Goal: Task Accomplishment & Management: Use online tool/utility

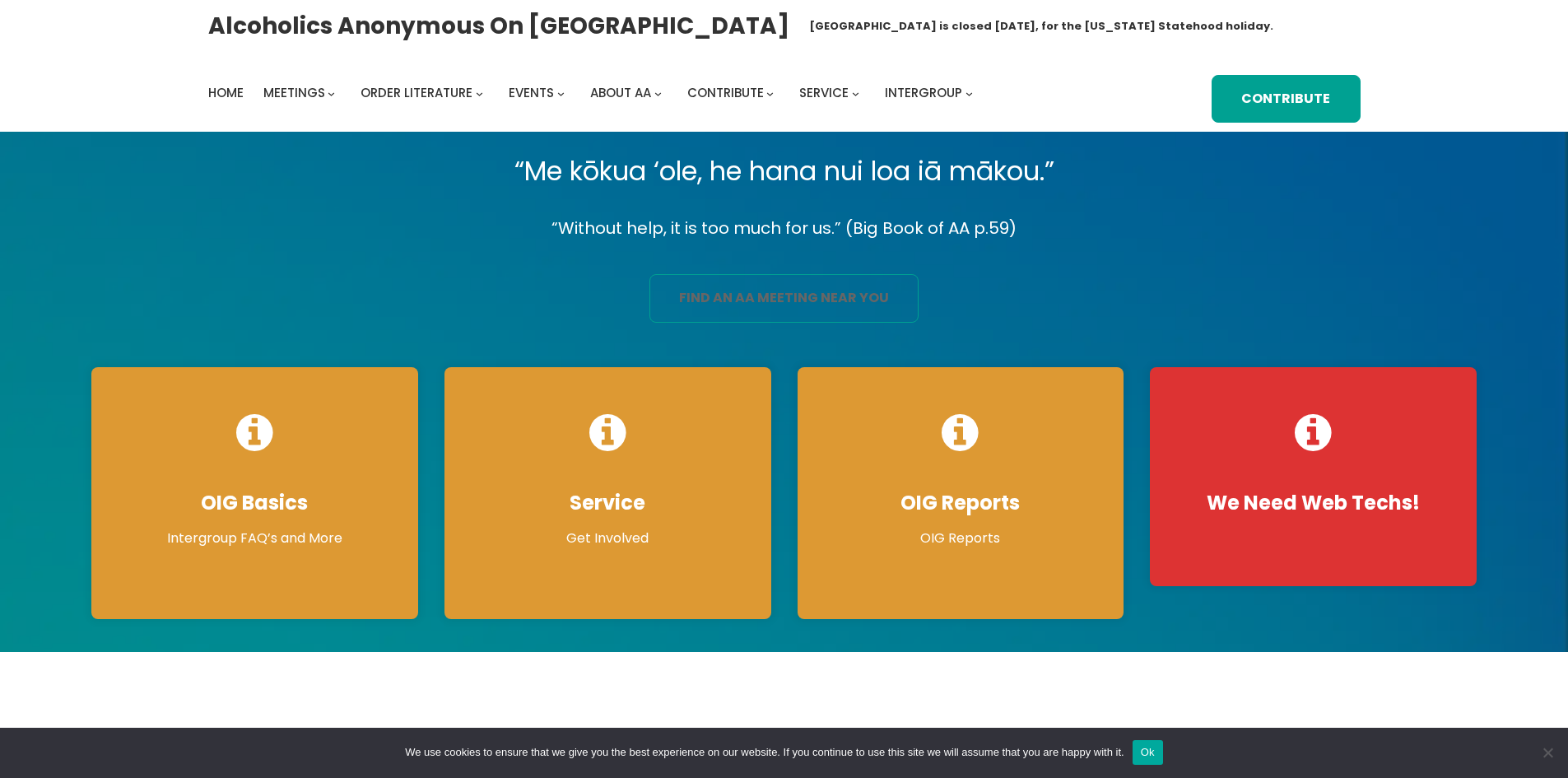
click at [831, 307] on link "find an aa meeting near you" at bounding box center [784, 298] width 270 height 49
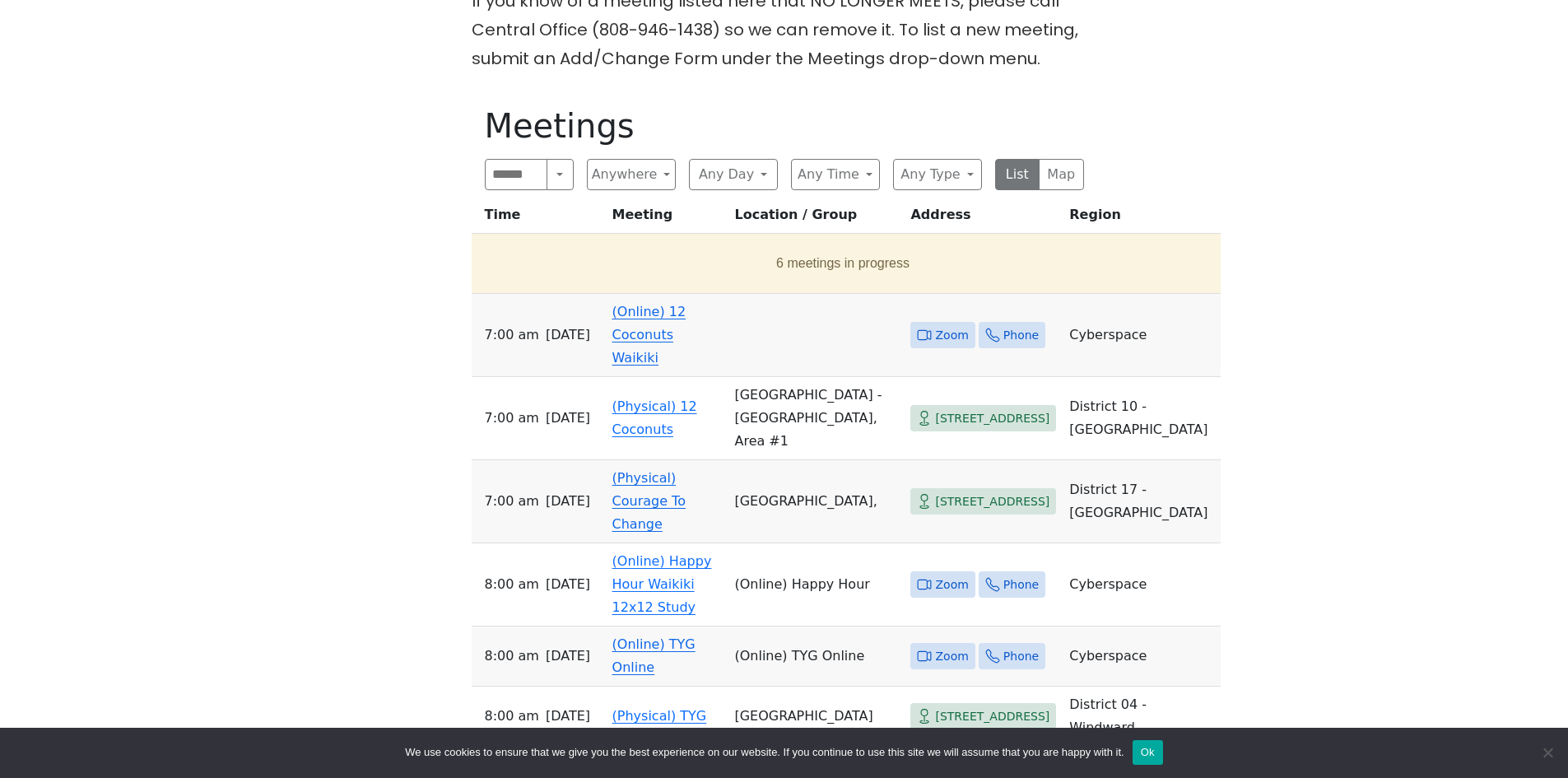
click at [664, 323] on link "(Online) 12 Coconuts Waikiki" at bounding box center [649, 334] width 74 height 61
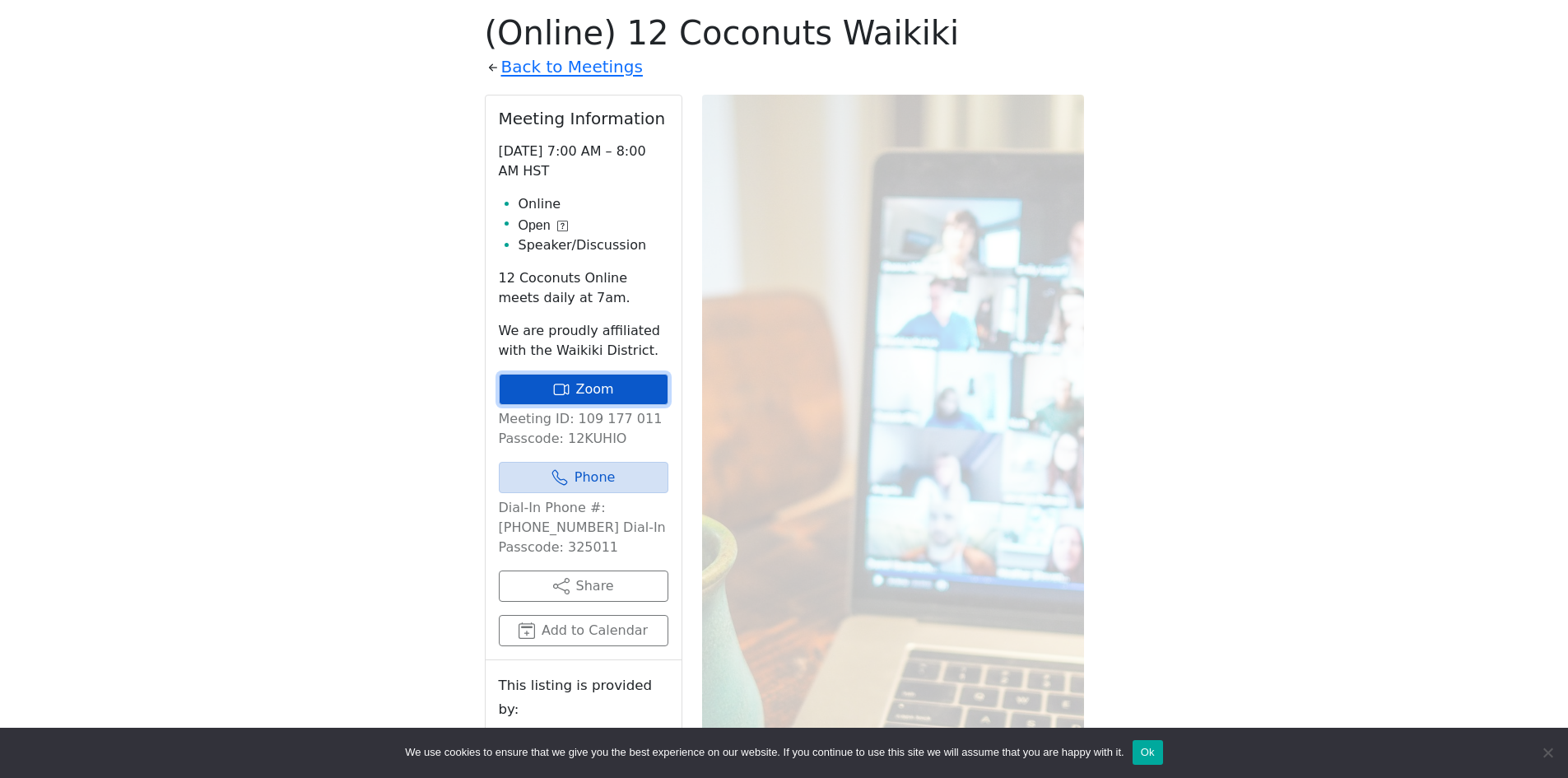
click at [595, 379] on link "Zoom" at bounding box center [584, 389] width 170 height 32
